Goal: Find specific page/section: Find specific page/section

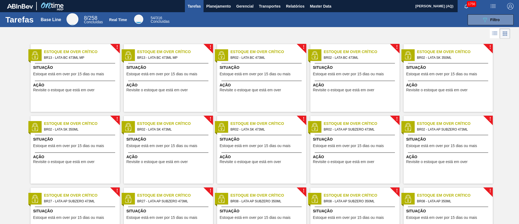
drag, startPoint x: 496, startPoint y: 35, endPoint x: 494, endPoint y: 38, distance: 3.9
click at [384, 35] on icon at bounding box center [495, 35] width 4 height 0
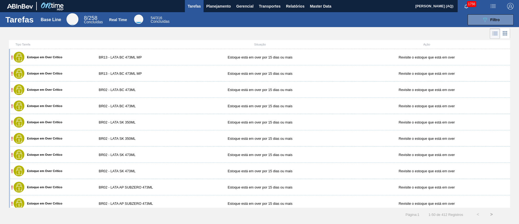
click at [384, 58] on div "Tipo Tarefa Situação Ação ! Estoque em Over Crítico BR13 - LATA BC 473ML MP Est…" at bounding box center [259, 123] width 519 height 167
click at [384, 21] on button "089F7B8B-B2A5-4AFE-B5C0-19BA573D28AC Filtro" at bounding box center [491, 19] width 46 height 11
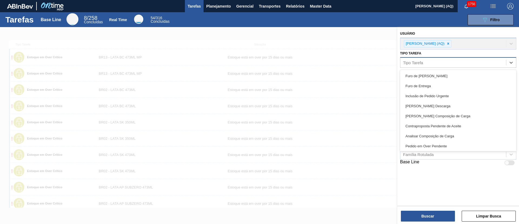
click at [384, 59] on div "Tipo Tarefa" at bounding box center [453, 63] width 106 height 8
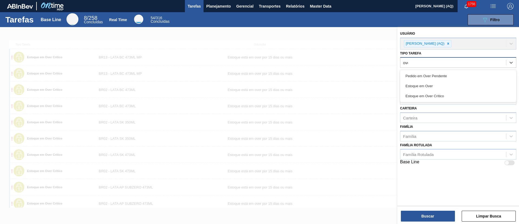
type Tarefa "over"
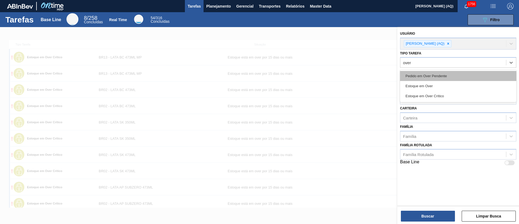
click at [384, 74] on div "Pedido em Over Pendente" at bounding box center [458, 76] width 116 height 10
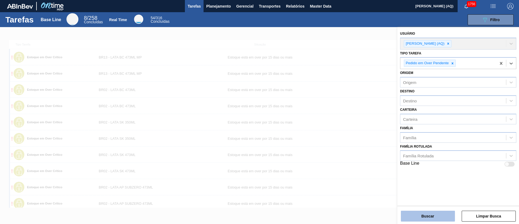
click at [384, 165] on button "Buscar" at bounding box center [428, 215] width 54 height 11
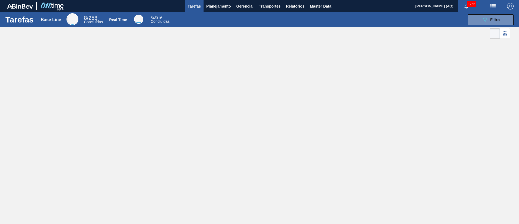
drag, startPoint x: 136, startPoint y: 73, endPoint x: 165, endPoint y: 47, distance: 39.1
click at [137, 72] on div "Tarefas Base Line 8 / 258 Concluídas Real Time 54 / 316 Concluídas 089F7B8B-B2A…" at bounding box center [259, 105] width 519 height 187
click at [221, 6] on span "Planejamento" at bounding box center [218, 6] width 25 height 6
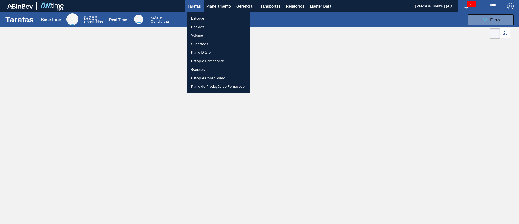
click at [201, 16] on li "Estoque" at bounding box center [219, 18] width 64 height 9
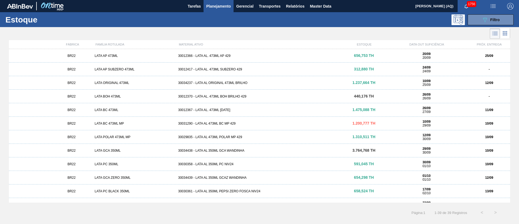
click at [163, 17] on div "089F7B8B-B2A5-4AFE-B5C0-19BA573D28AC Filtro" at bounding box center [301, 19] width 430 height 11
click at [288, 29] on div at bounding box center [255, 33] width 510 height 13
